Goal: Use online tool/utility: Utilize a website feature to perform a specific function

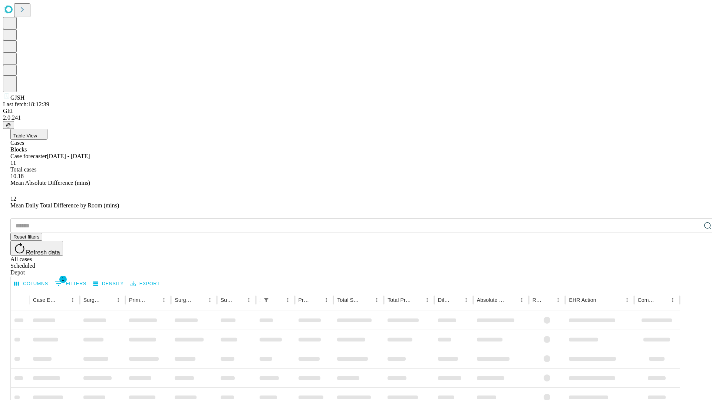
click at [37, 133] on span "Table View" at bounding box center [25, 136] width 24 height 6
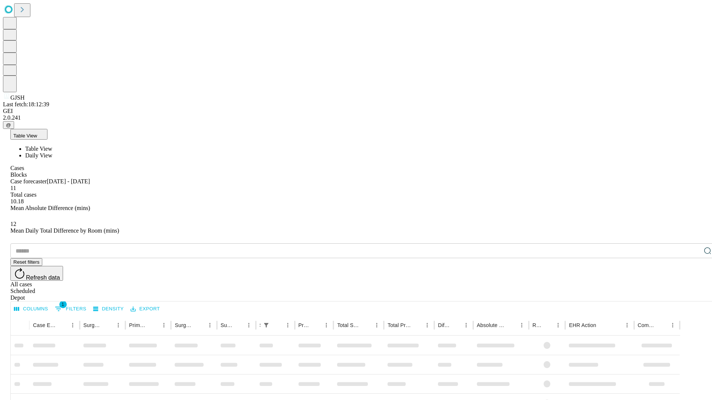
click at [52, 152] on span "Daily View" at bounding box center [38, 155] width 27 height 6
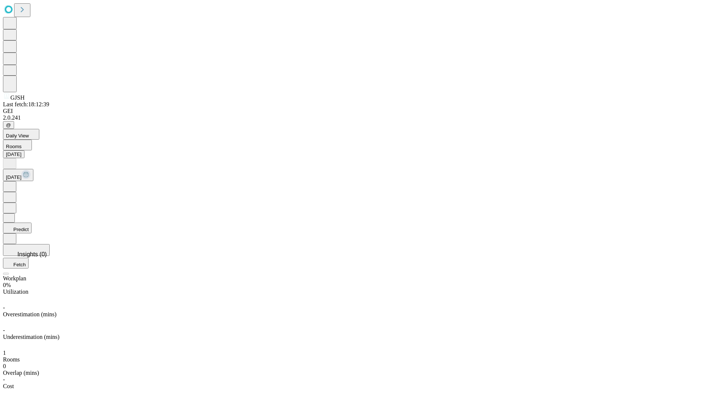
click at [32, 223] on button "Predict" at bounding box center [17, 228] width 29 height 11
